Goal: Information Seeking & Learning: Learn about a topic

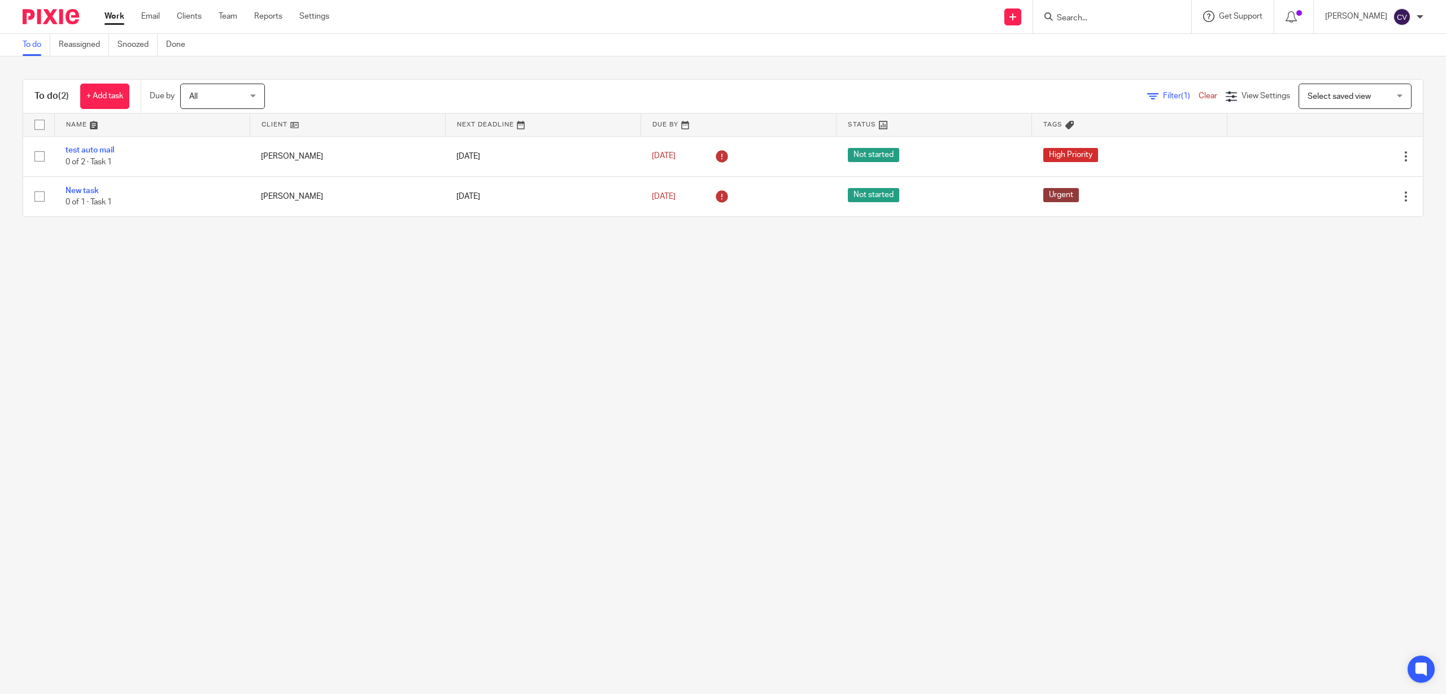
click at [1252, 21] on div "Get Support" at bounding box center [1232, 16] width 59 height 11
click at [1250, 66] on span "Check our documentation" at bounding box center [1227, 71] width 118 height 12
click at [1252, 13] on span "Get Support" at bounding box center [1241, 16] width 44 height 8
click at [1214, 68] on span "Check our documentation" at bounding box center [1227, 71] width 118 height 12
click at [1081, 11] on form at bounding box center [1116, 17] width 120 height 14
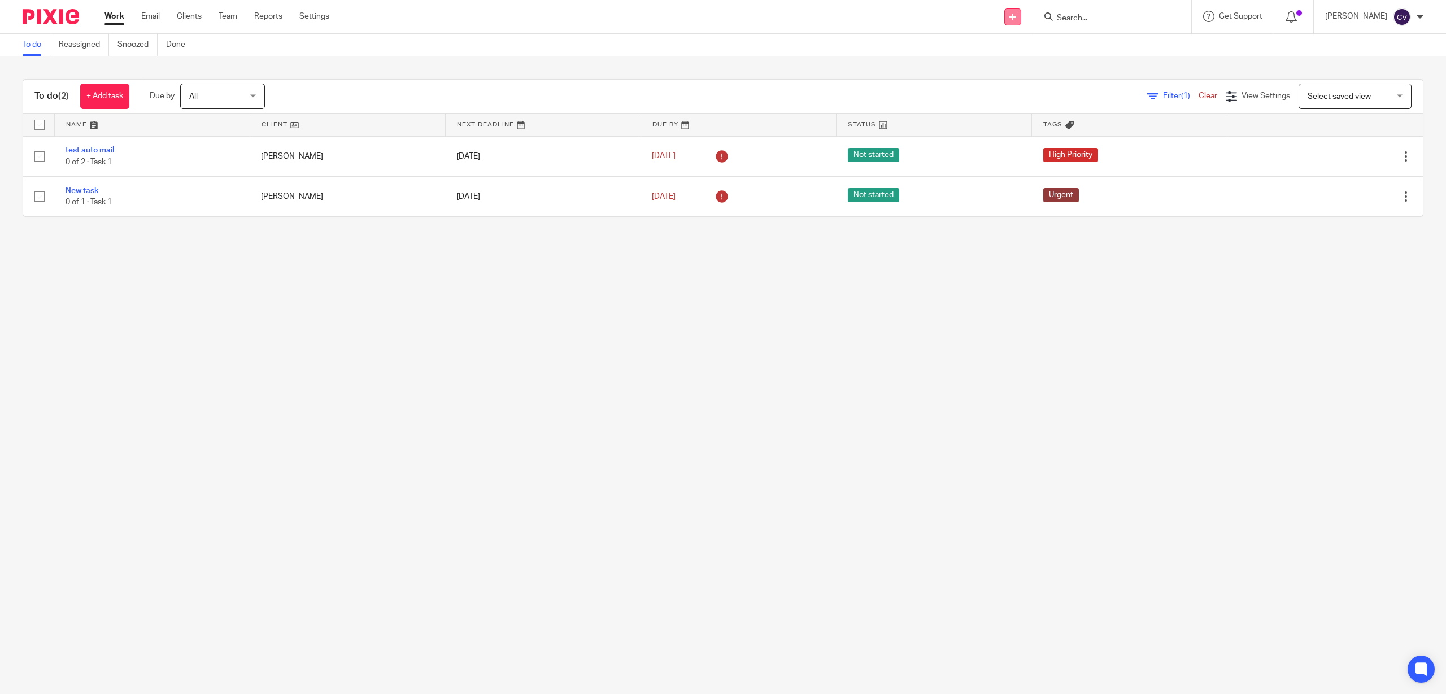
click at [1016, 16] on icon at bounding box center [1013, 17] width 7 height 7
drag, startPoint x: 1192, startPoint y: 347, endPoint x: 1219, endPoint y: 316, distance: 40.8
click at [1197, 345] on main "To do Reassigned Snoozed Done To do (2) + Add task Due by All All [DATE] [DATE]…" at bounding box center [723, 347] width 1446 height 694
click at [1265, 10] on div "Get Support Contact via email Check our documentation Access the academy View r…" at bounding box center [1233, 16] width 82 height 33
click at [1209, 90] on span "Access the academy" at bounding box center [1215, 89] width 95 height 12
